Goal: Task Accomplishment & Management: Manage account settings

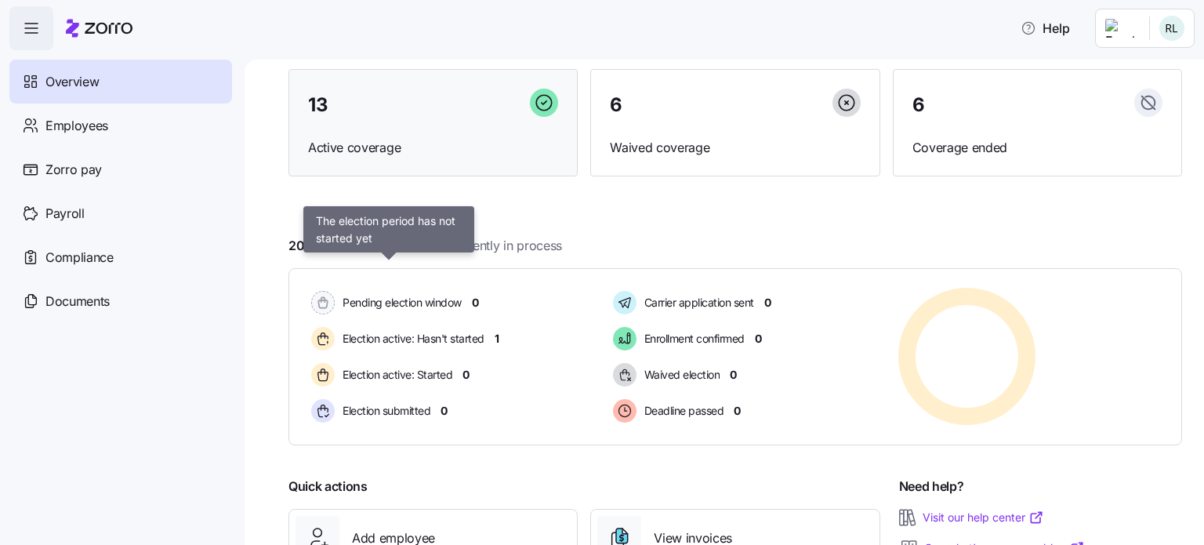
scroll to position [78, 0]
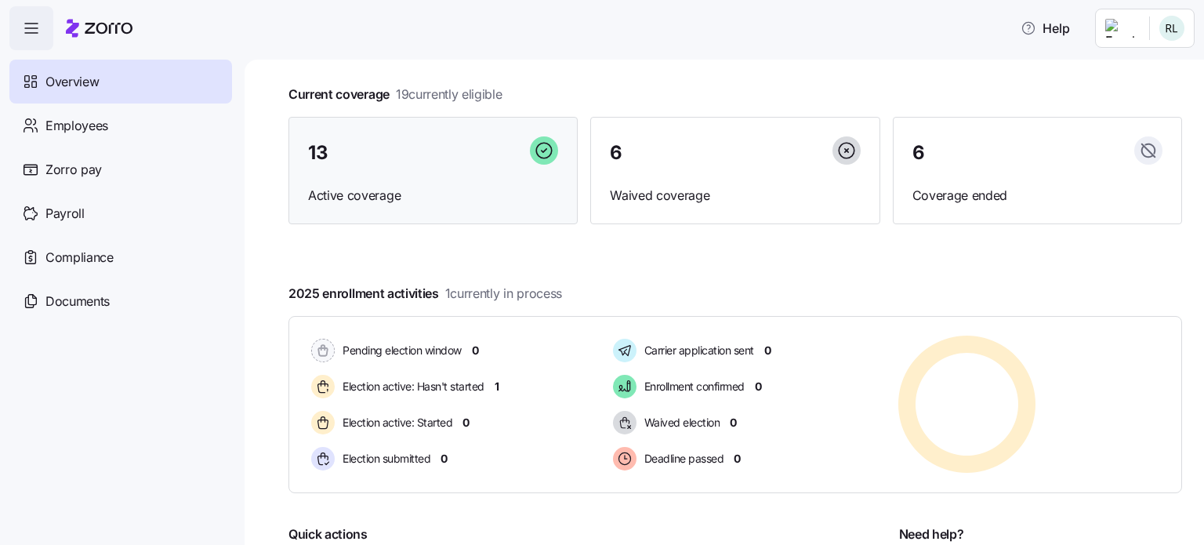
click at [328, 197] on span "Active coverage" at bounding box center [433, 196] width 250 height 20
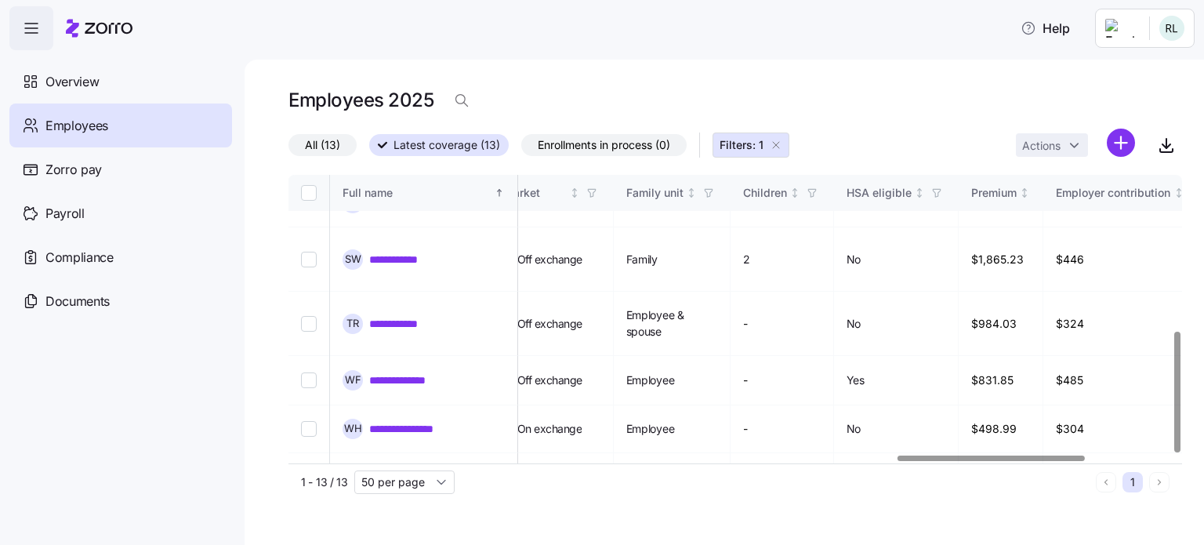
scroll to position [371, 3316]
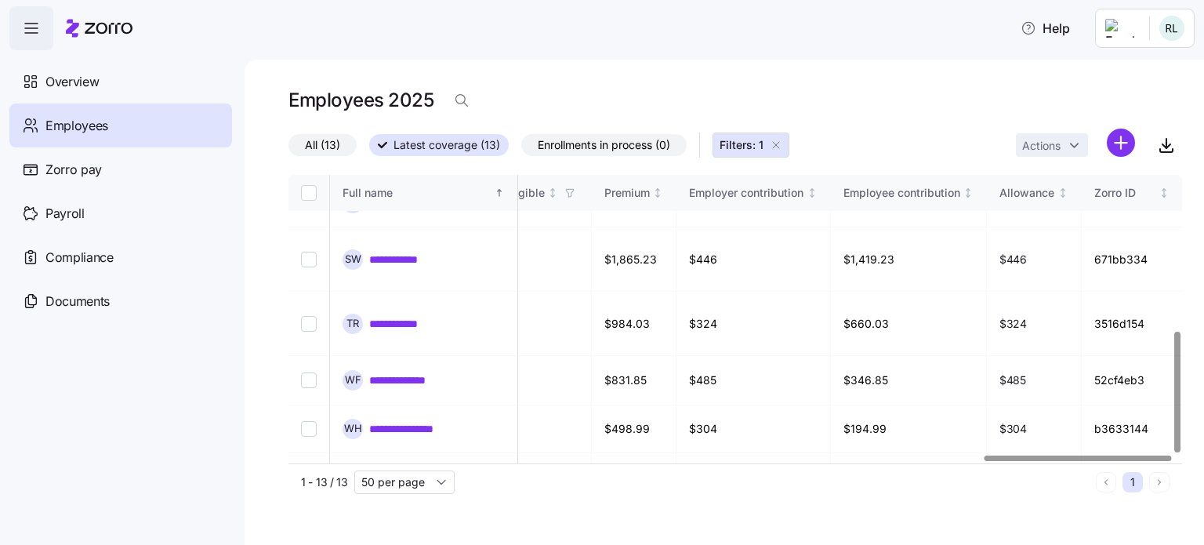
click at [1166, 461] on div at bounding box center [1077, 457] width 186 height 5
